Goal: Information Seeking & Learning: Learn about a topic

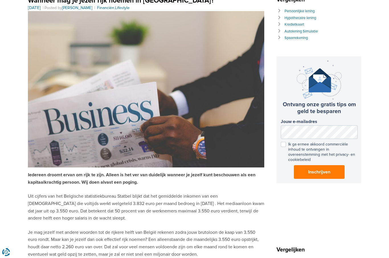
scroll to position [34, 0]
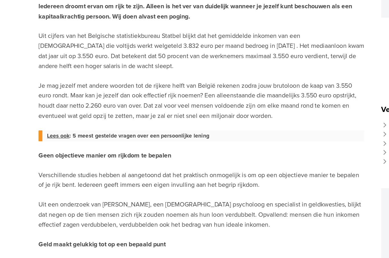
scroll to position [199, 0]
